Goal: Information Seeking & Learning: Learn about a topic

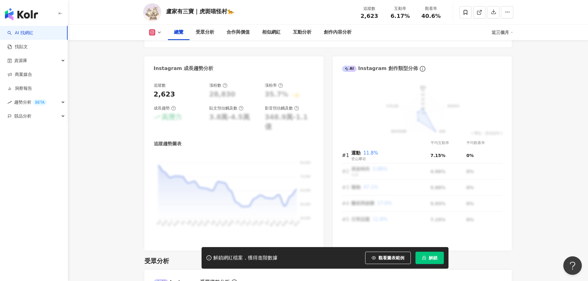
scroll to position [278, 0]
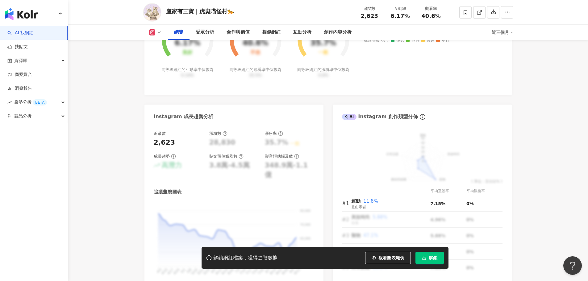
click at [423, 257] on icon "lock" at bounding box center [424, 258] width 4 height 4
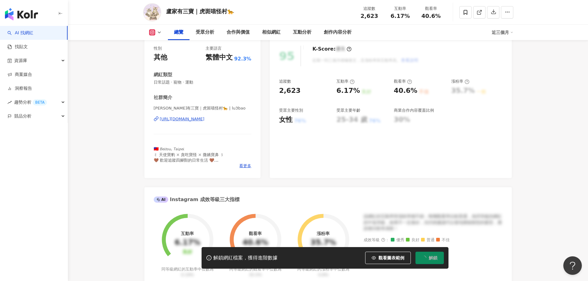
scroll to position [0, 0]
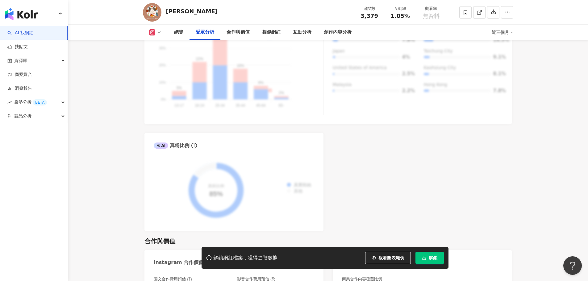
scroll to position [555, 0]
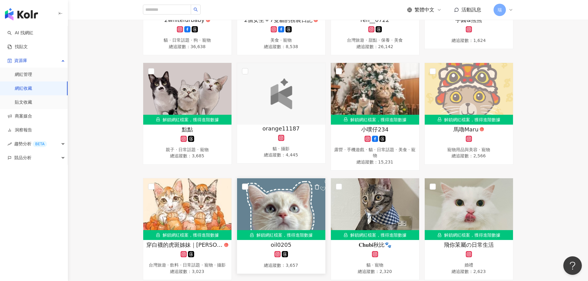
scroll to position [185, 0]
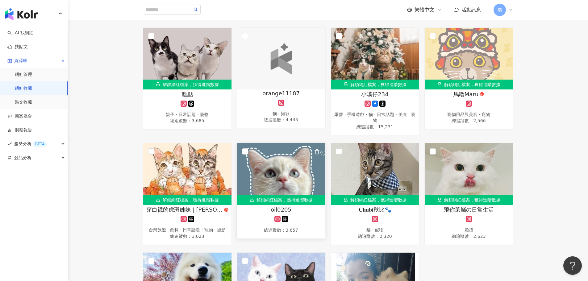
click at [261, 182] on img at bounding box center [281, 174] width 88 height 62
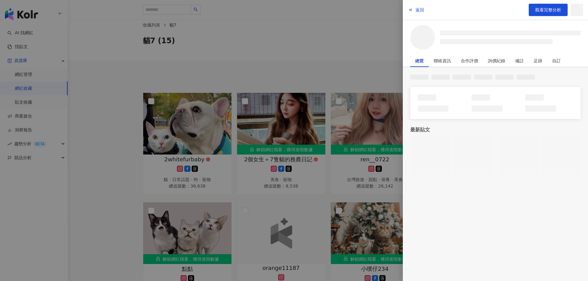
scroll to position [0, 0]
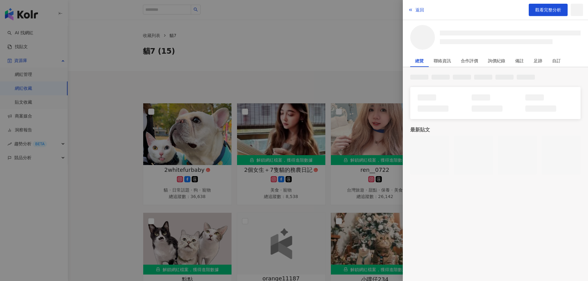
click at [321, 53] on div at bounding box center [294, 140] width 588 height 281
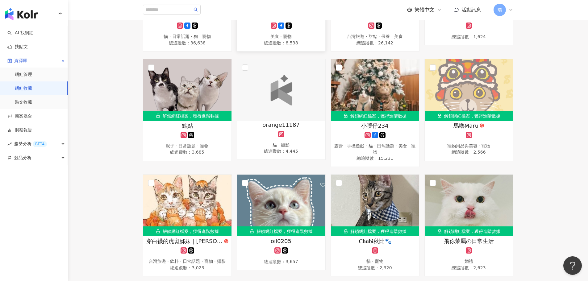
scroll to position [154, 0]
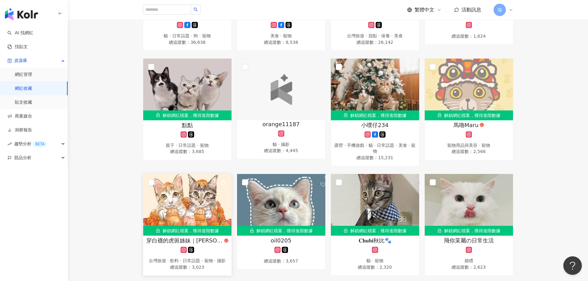
click at [182, 211] on img at bounding box center [187, 205] width 88 height 62
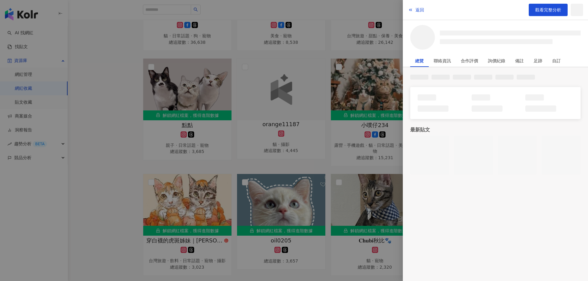
click at [128, 184] on div at bounding box center [294, 140] width 588 height 281
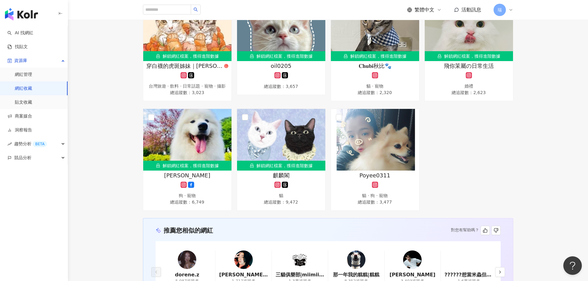
scroll to position [307, 0]
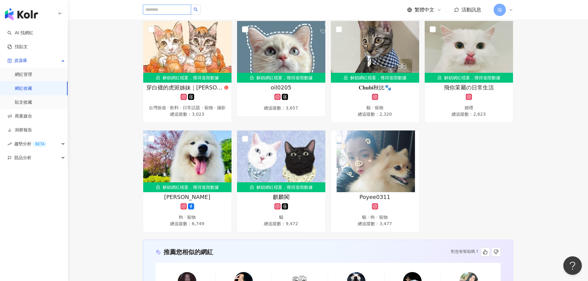
click at [162, 14] on input "search" at bounding box center [167, 10] width 48 height 10
paste input "**********"
type input "**********"
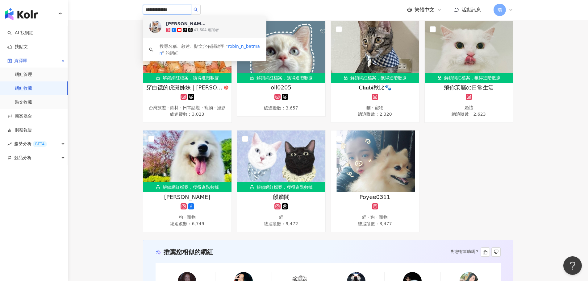
click at [207, 23] on div "柴柴 ⓇⓄⒷⒾⓃ 虎斑 ⒷⒶⓉⓂⒶⓃ tiktok-icon 41,604 追蹤者" at bounding box center [213, 27] width 94 height 12
